Goal: Information Seeking & Learning: Check status

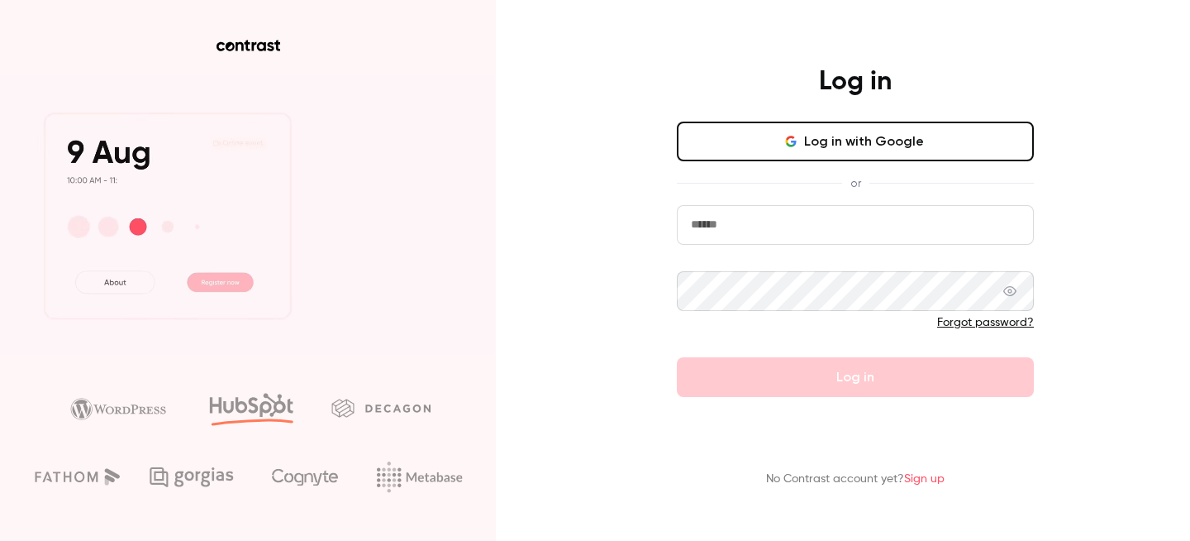
click at [916, 158] on button "Log in with Google" at bounding box center [855, 141] width 357 height 40
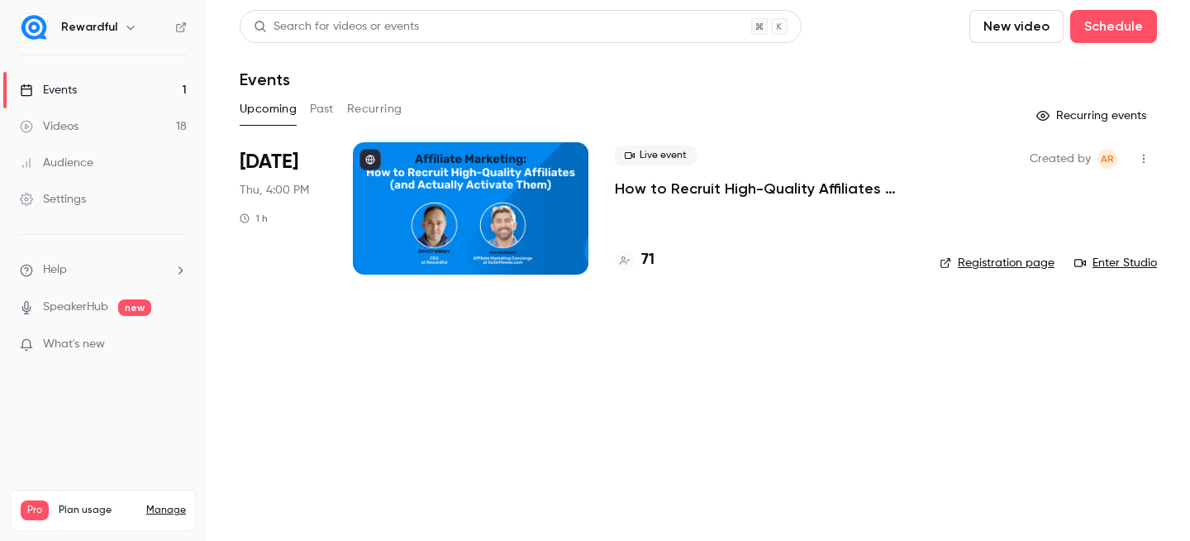
click at [88, 81] on link "Events 1" at bounding box center [103, 90] width 207 height 36
click at [320, 111] on button "Past" at bounding box center [322, 109] width 24 height 26
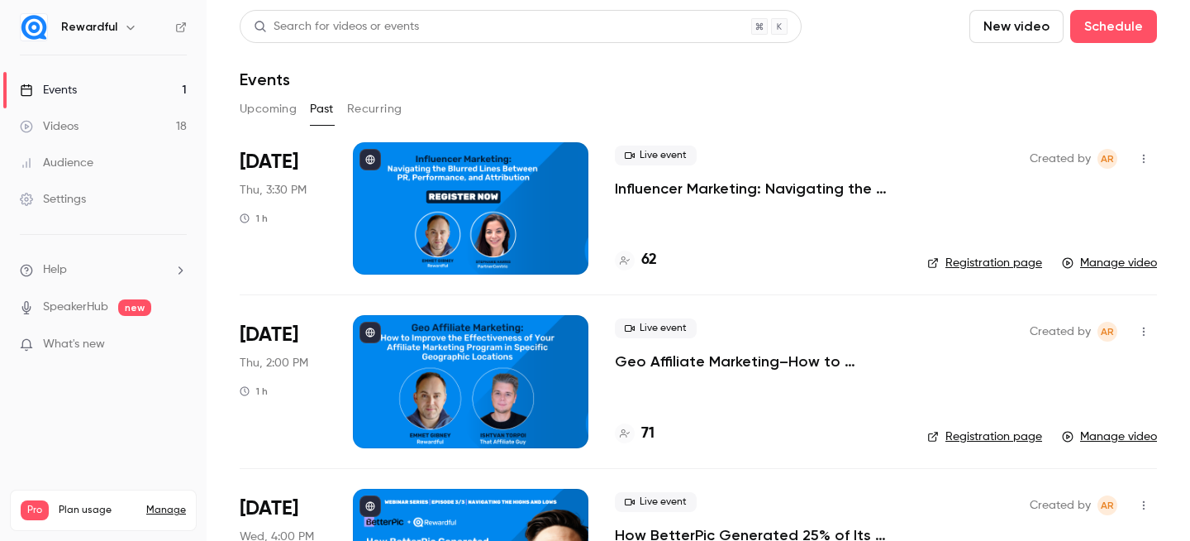
click at [117, 79] on link "Events 1" at bounding box center [103, 90] width 207 height 36
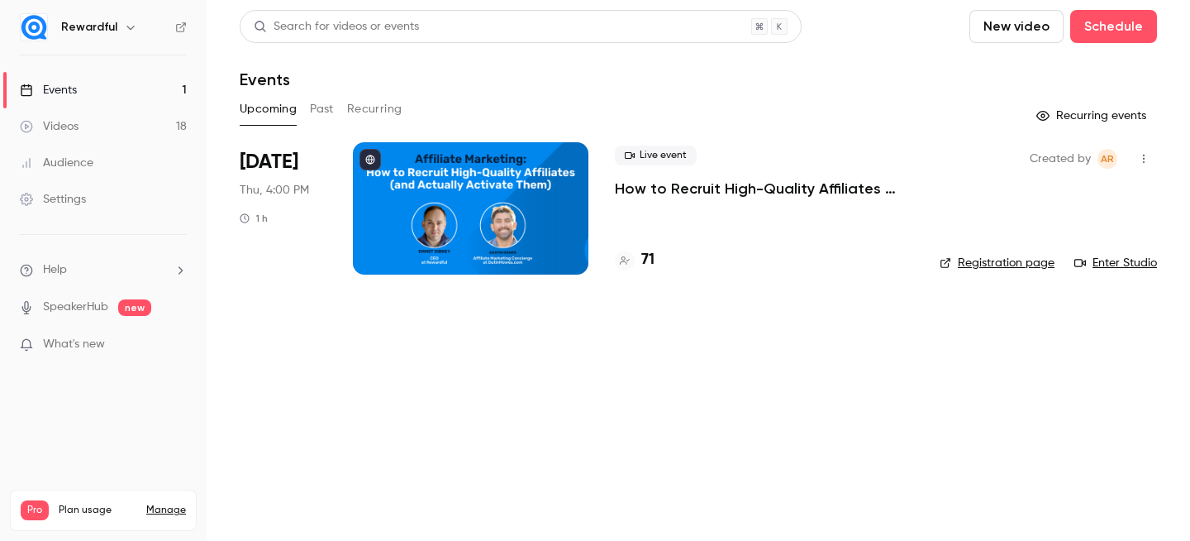
click at [571, 217] on div at bounding box center [471, 208] width 236 height 132
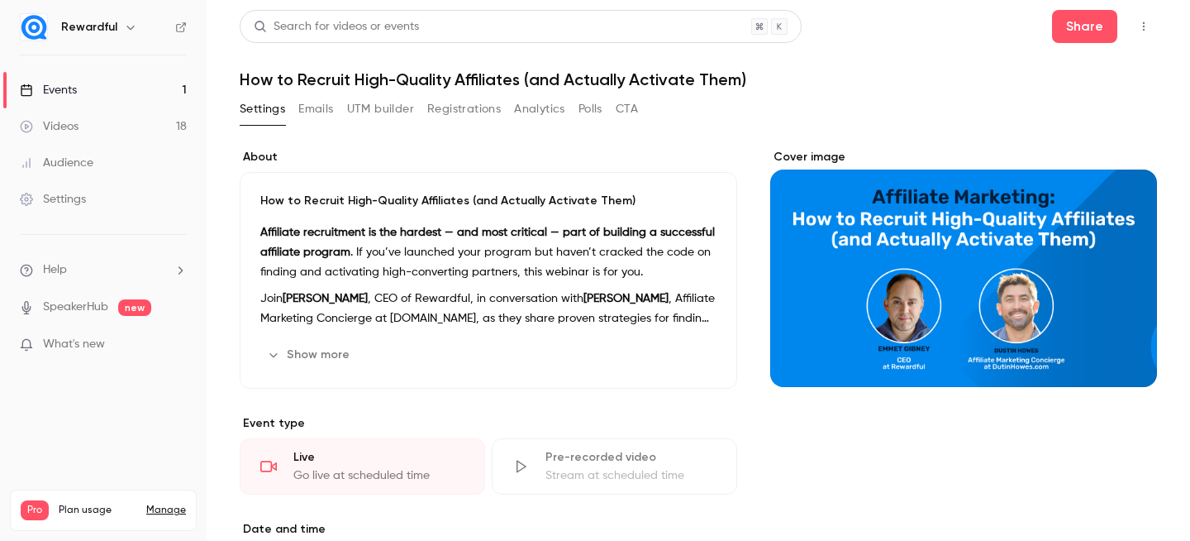
click at [392, 102] on button "UTM builder" at bounding box center [380, 109] width 67 height 26
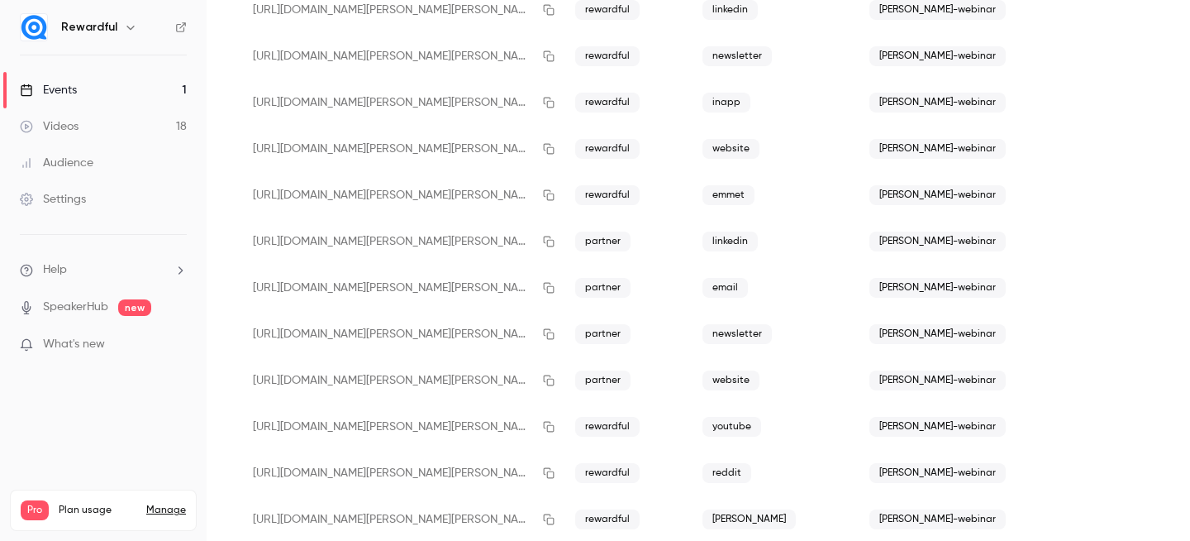
scroll to position [449, 0]
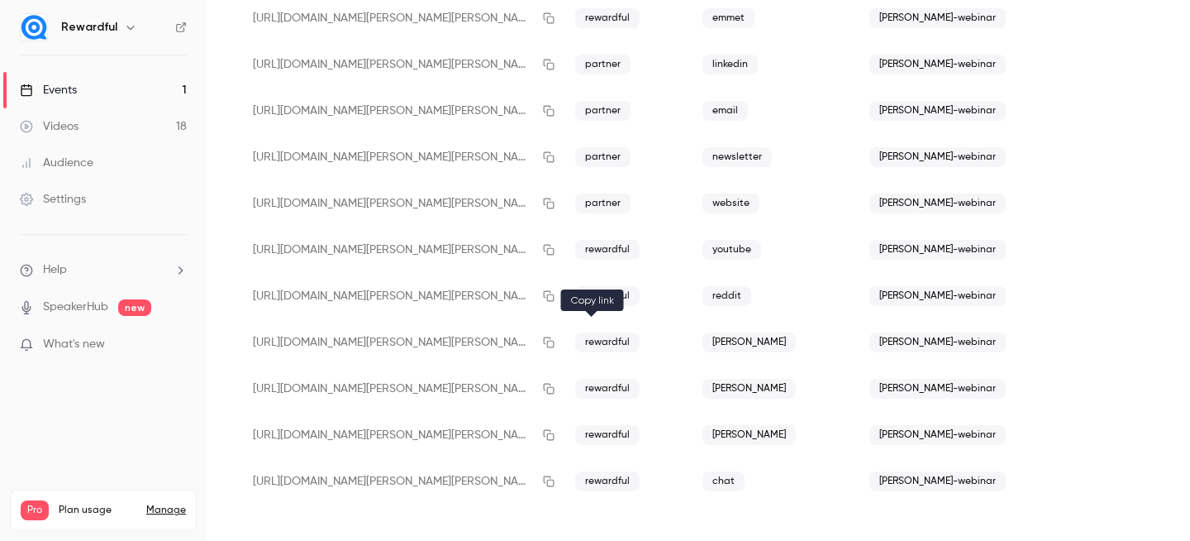
click at [555, 338] on icon "button" at bounding box center [549, 342] width 11 height 11
click at [92, 98] on link "Events 1" at bounding box center [103, 90] width 207 height 36
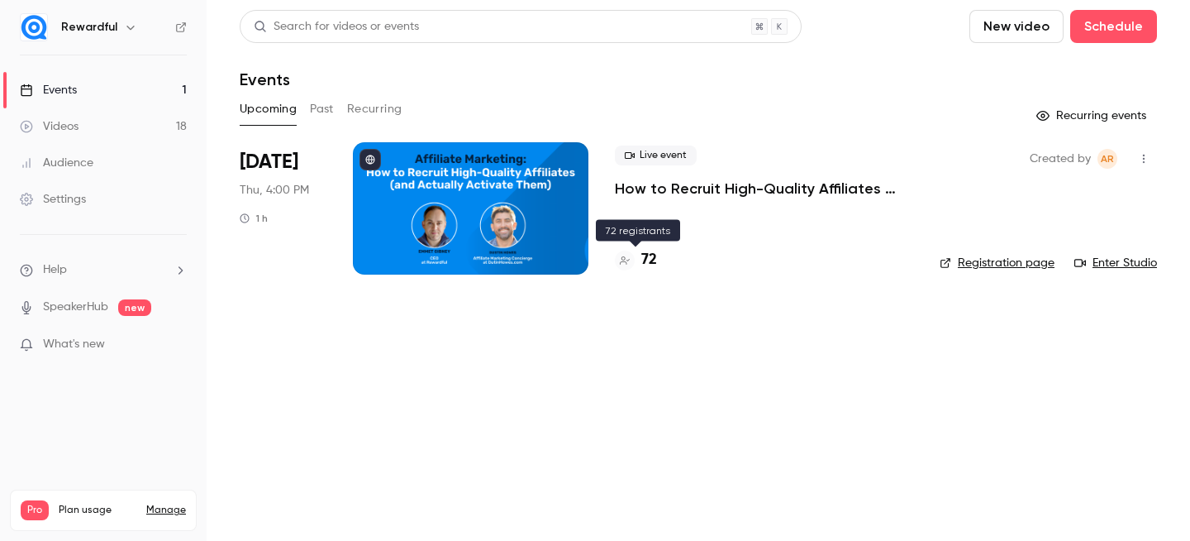
click at [652, 264] on h4 "72" at bounding box center [649, 260] width 16 height 22
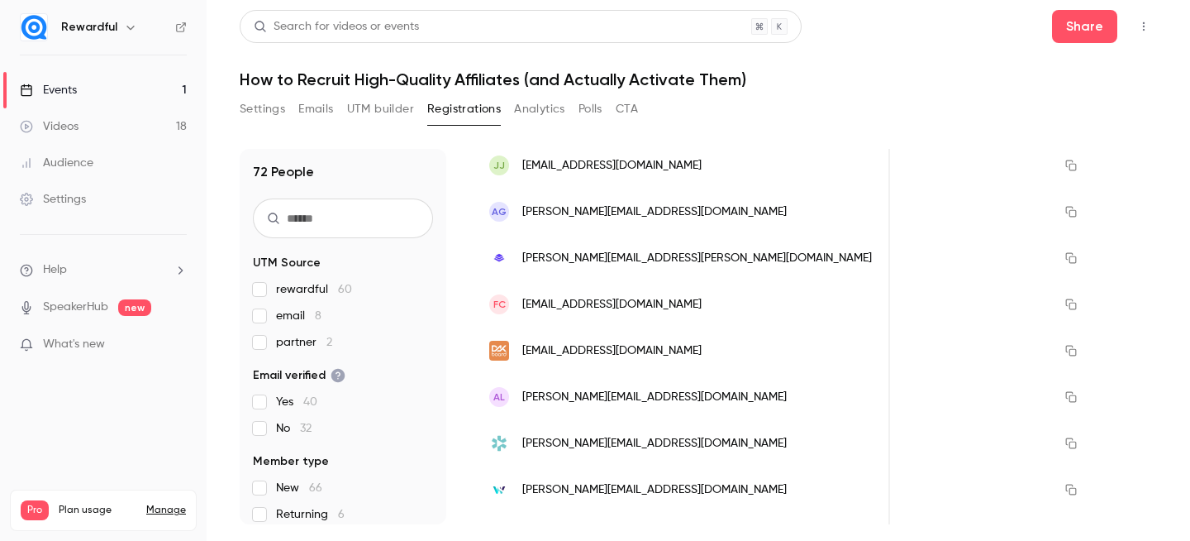
scroll to position [221, 0]
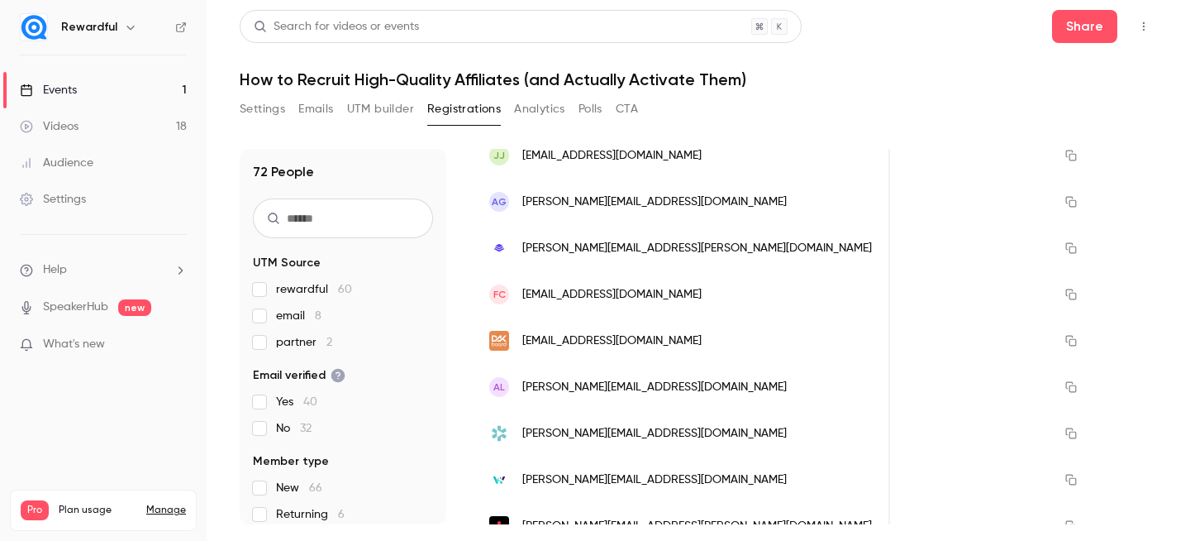
click at [84, 88] on link "Events 1" at bounding box center [103, 90] width 207 height 36
